Goal: Task Accomplishment & Management: Manage account settings

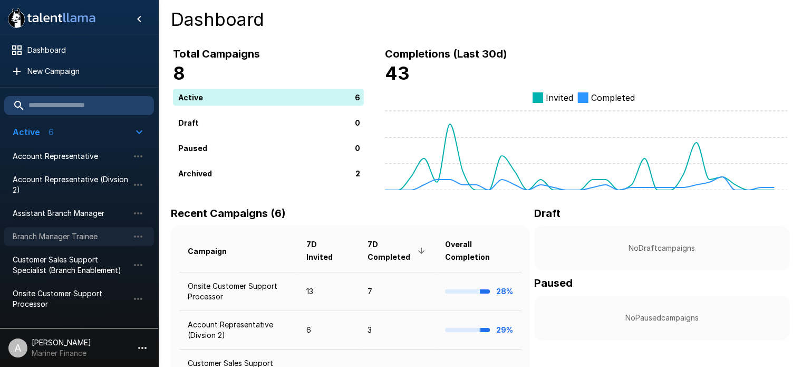
click at [73, 234] on span "Branch Manager Trainee" at bounding box center [71, 236] width 116 height 11
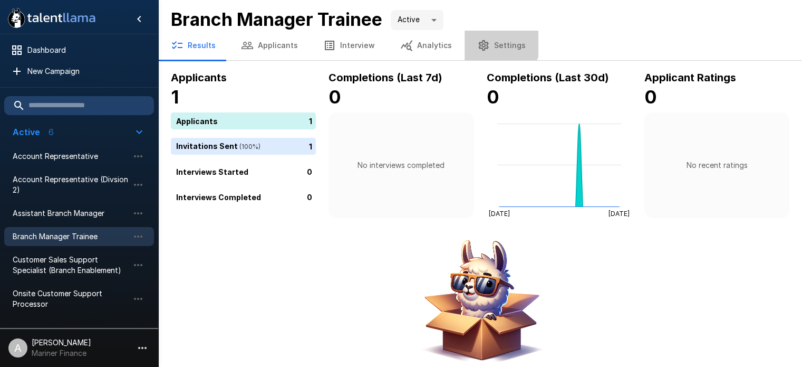
click at [492, 41] on button "Settings" at bounding box center [502, 46] width 74 height 30
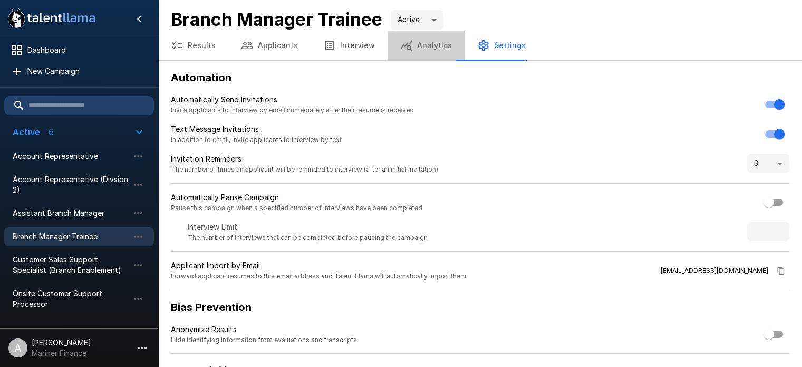
click at [428, 48] on button "Analytics" at bounding box center [426, 46] width 77 height 30
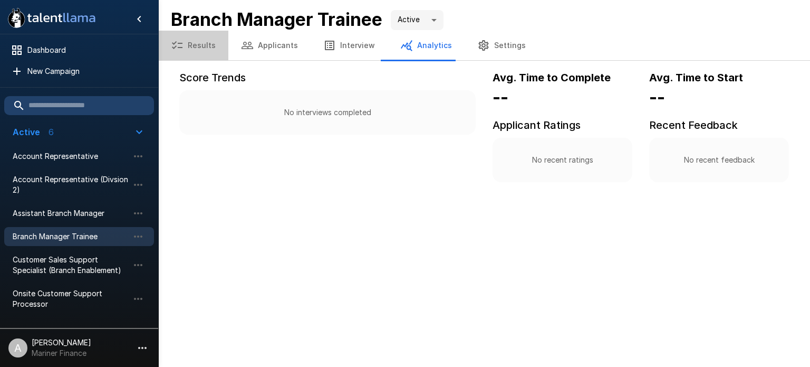
click at [203, 42] on button "Results" at bounding box center [193, 46] width 70 height 30
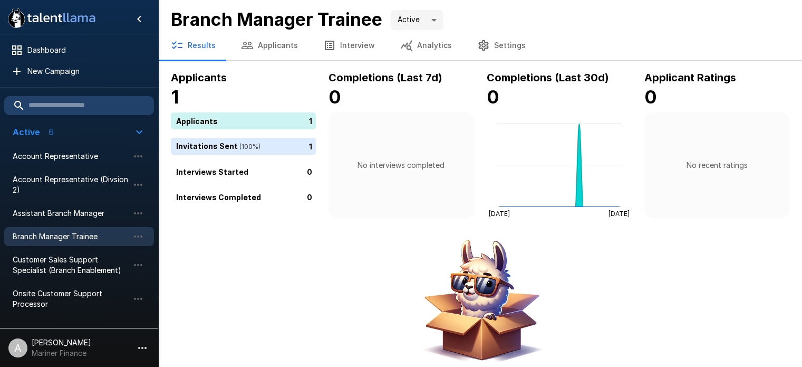
click at [272, 46] on button "Applicants" at bounding box center [269, 46] width 82 height 30
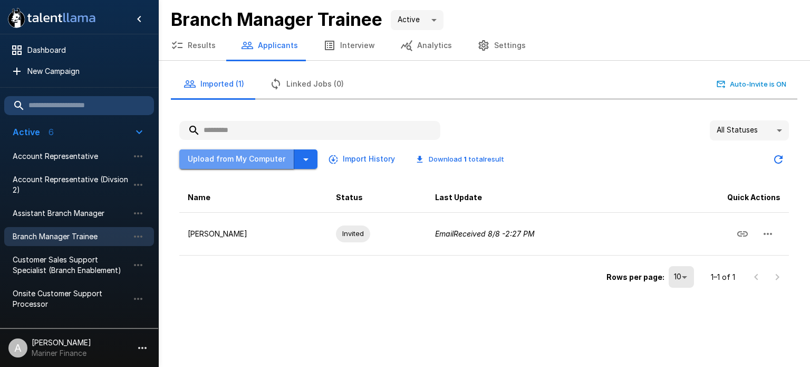
click at [238, 156] on button "Upload from My Computer" at bounding box center [236, 159] width 115 height 20
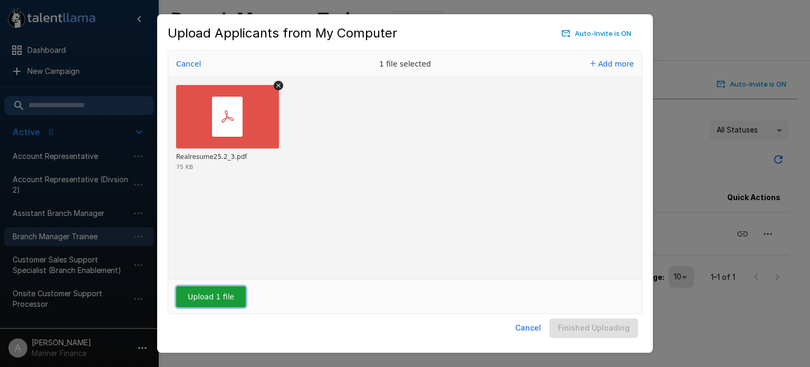
click at [207, 296] on button "Upload 1 file" at bounding box center [211, 296] width 70 height 21
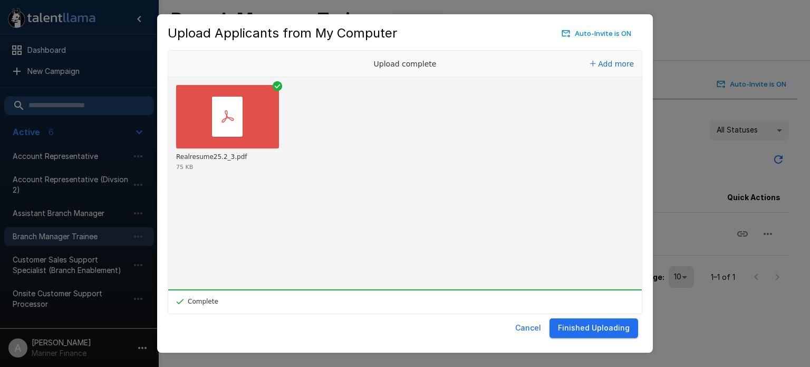
drag, startPoint x: 605, startPoint y: 329, endPoint x: 603, endPoint y: 347, distance: 18.0
click at [603, 347] on div "Upload Applicants from My Computer Auto-Invite is ON Drop your files here Uploa…" at bounding box center [405, 183] width 496 height 338
click at [607, 322] on button "Finished Uploading" at bounding box center [594, 328] width 89 height 20
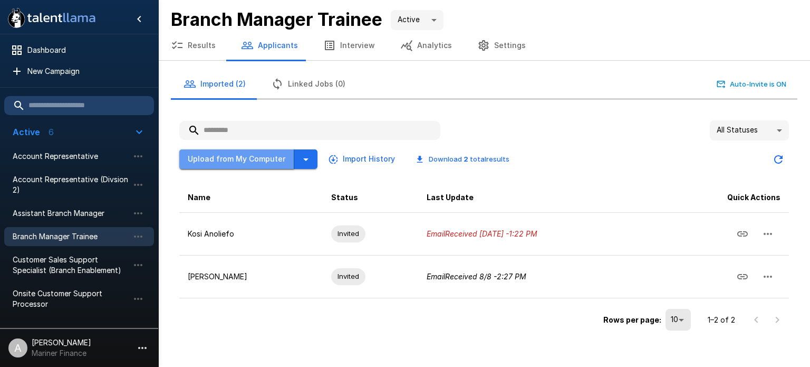
click at [251, 156] on button "Upload from My Computer" at bounding box center [236, 159] width 115 height 20
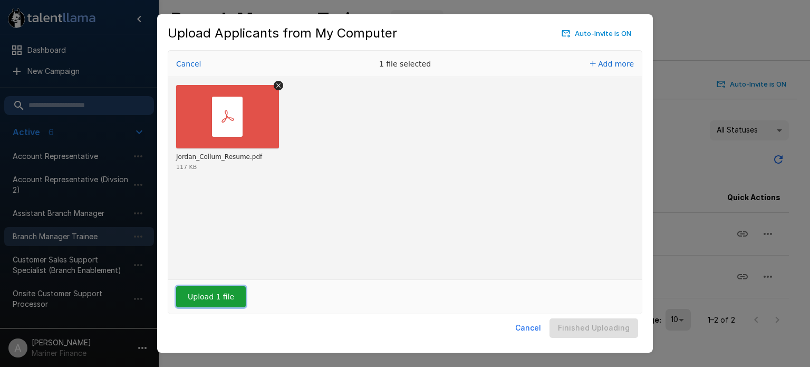
click at [228, 293] on button "Upload 1 file" at bounding box center [211, 296] width 70 height 21
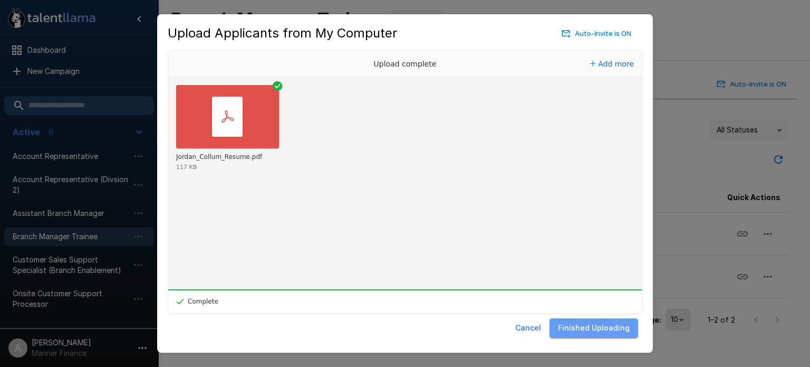
click at [599, 325] on button "Finished Uploading" at bounding box center [594, 328] width 89 height 20
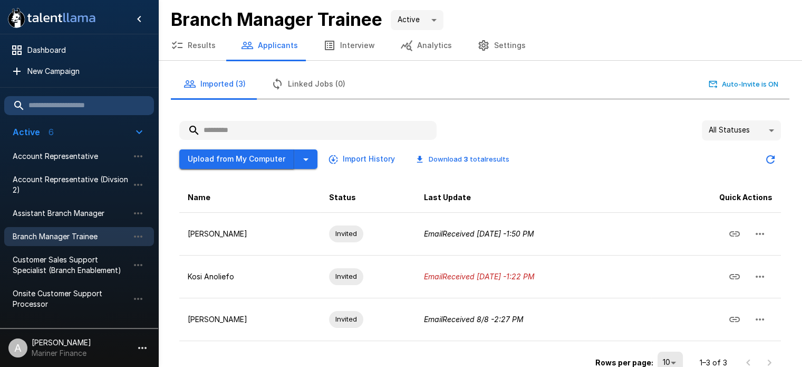
click at [255, 166] on button "Upload from My Computer" at bounding box center [236, 159] width 115 height 20
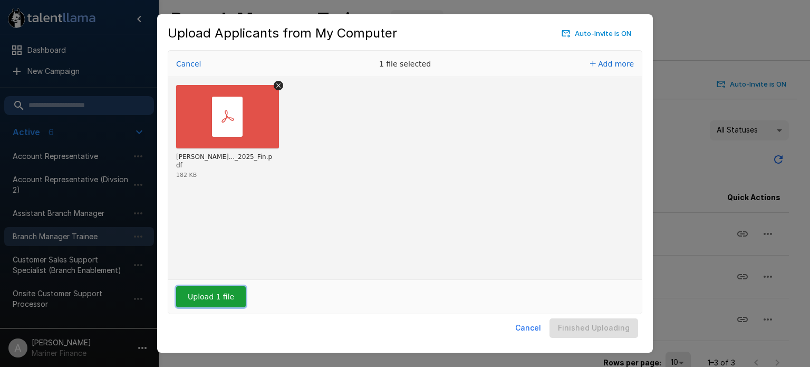
click at [192, 297] on button "Upload 1 file" at bounding box center [211, 296] width 70 height 21
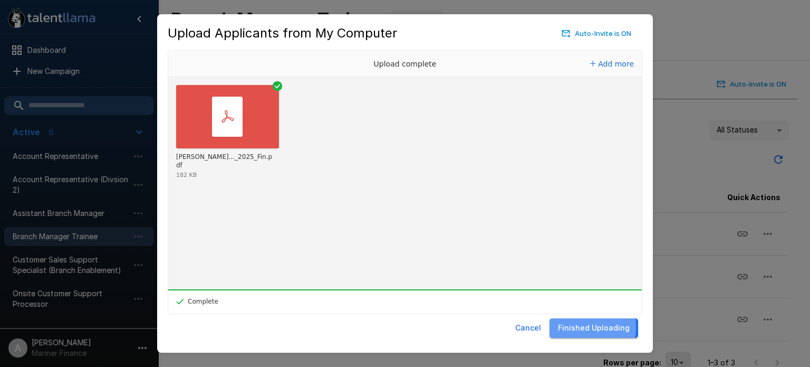
click at [583, 327] on button "Finished Uploading" at bounding box center [594, 328] width 89 height 20
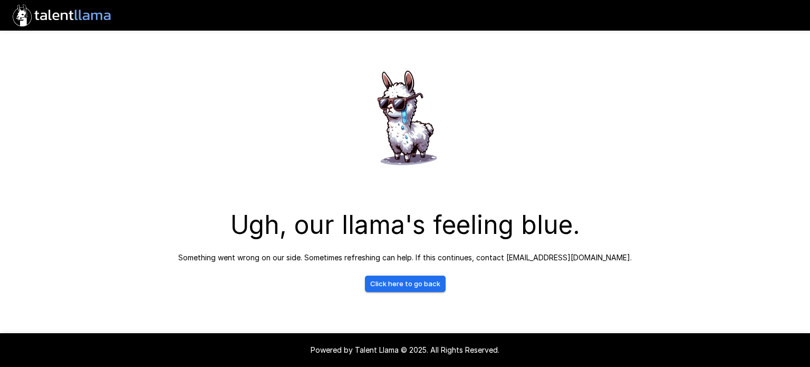
click at [417, 285] on link "Click here to go back" at bounding box center [405, 283] width 81 height 16
